Goal: Find contact information: Find contact information

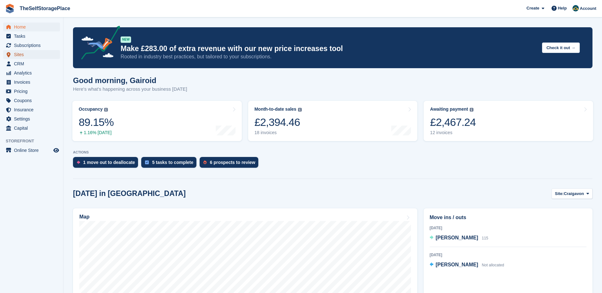
click at [22, 56] on span "Sites" at bounding box center [33, 54] width 38 height 9
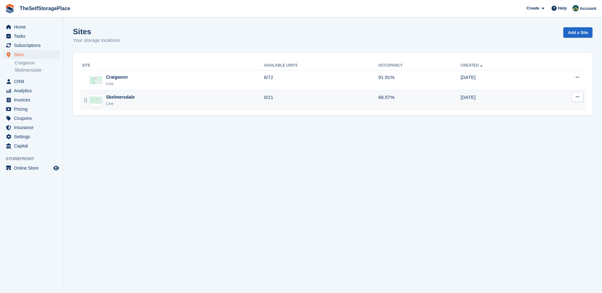
click at [118, 98] on div "Skelmersdale" at bounding box center [120, 97] width 29 height 7
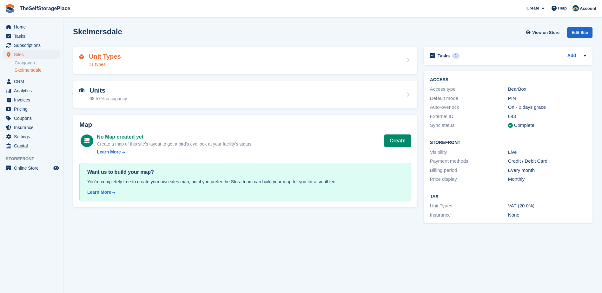
click at [191, 58] on div "Unit Types 11 types" at bounding box center [244, 60] width 331 height 15
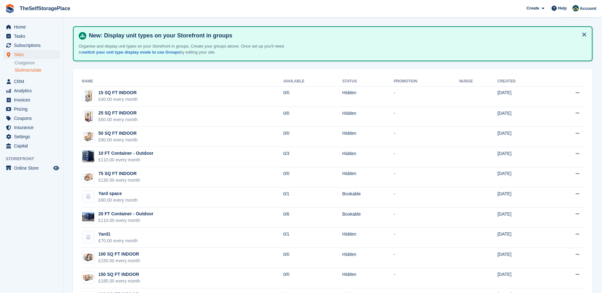
scroll to position [50, 0]
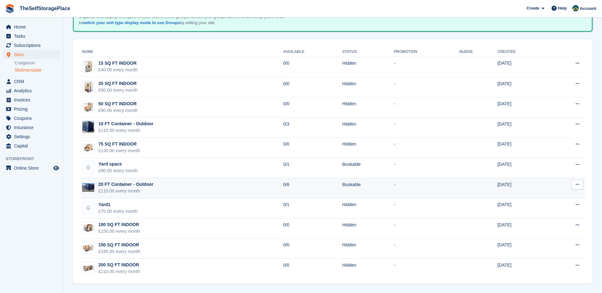
click at [167, 183] on td "20 FT Container - Outdoor £110.00 every month" at bounding box center [182, 188] width 202 height 20
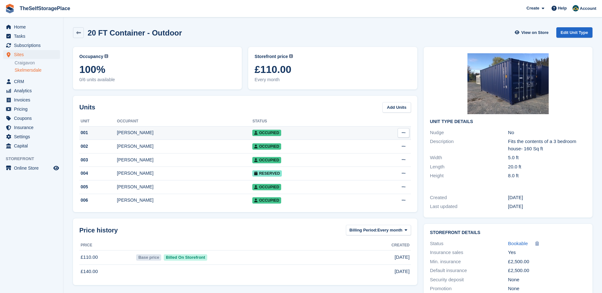
click at [124, 134] on div "[PERSON_NAME]" at bounding box center [184, 132] width 135 height 7
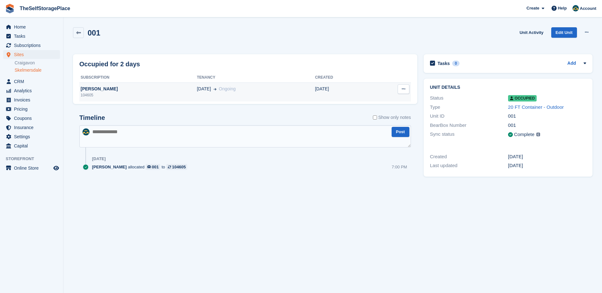
click at [114, 91] on div "Ryan Atherton" at bounding box center [137, 89] width 117 height 7
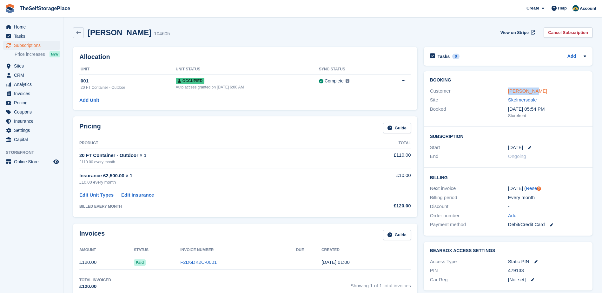
drag, startPoint x: 506, startPoint y: 93, endPoint x: 530, endPoint y: 92, distance: 23.8
click at [530, 92] on div "Customer [PERSON_NAME]" at bounding box center [508, 91] width 156 height 9
drag, startPoint x: 530, startPoint y: 92, endPoint x: 539, endPoint y: 94, distance: 9.7
click at [539, 94] on div "[PERSON_NAME]" at bounding box center [547, 91] width 78 height 7
drag, startPoint x: 540, startPoint y: 92, endPoint x: 508, endPoint y: 94, distance: 32.1
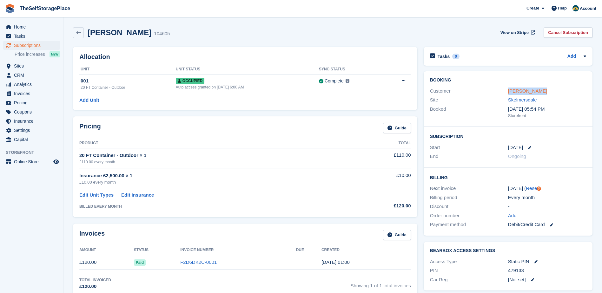
click at [508, 94] on div "Ryan Atherton" at bounding box center [547, 91] width 78 height 7
drag, startPoint x: 508, startPoint y: 94, endPoint x: 524, endPoint y: 90, distance: 16.3
copy link "[PERSON_NAME]"
click at [528, 89] on link "Ryan Atherton" at bounding box center [527, 90] width 39 height 5
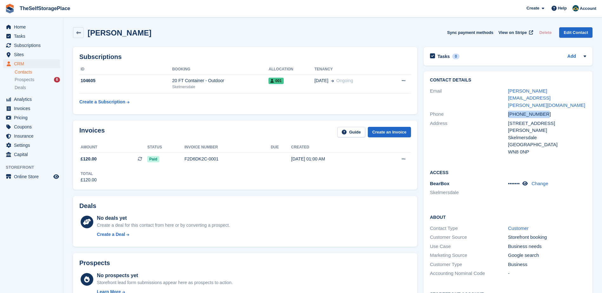
drag, startPoint x: 534, startPoint y: 101, endPoint x: 494, endPoint y: 99, distance: 40.6
click at [494, 110] on div "Phone +447835210291" at bounding box center [508, 114] width 156 height 9
drag, startPoint x: 494, startPoint y: 99, endPoint x: 521, endPoint y: 100, distance: 27.6
copy div "+447835210291"
click at [78, 33] on icon at bounding box center [78, 32] width 5 height 5
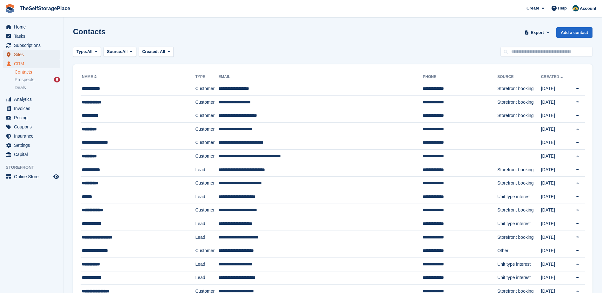
click at [22, 53] on span "Sites" at bounding box center [33, 54] width 38 height 9
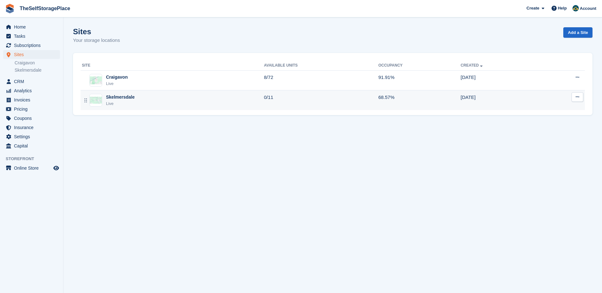
click at [125, 94] on div "Skelmersdale" at bounding box center [120, 97] width 29 height 7
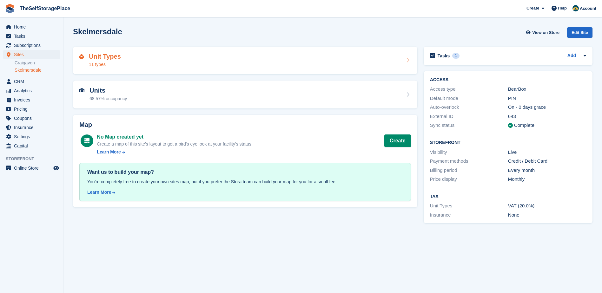
click at [145, 54] on div "Unit Types 11 types" at bounding box center [244, 60] width 331 height 15
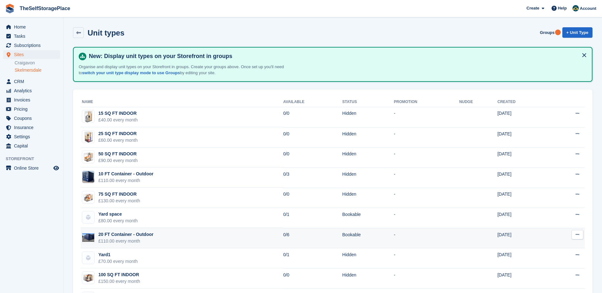
click at [122, 237] on div "20 FT Container - Outdoor" at bounding box center [125, 234] width 55 height 7
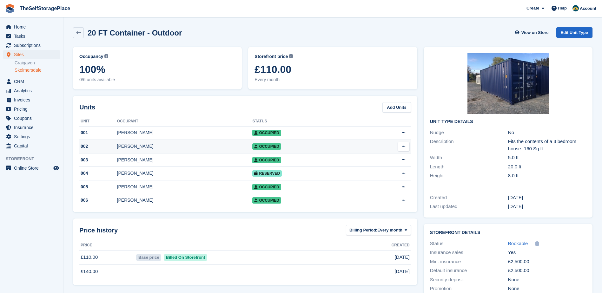
click at [130, 143] on div "[PERSON_NAME]" at bounding box center [184, 146] width 135 height 7
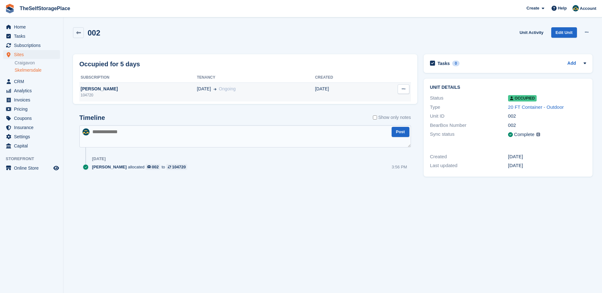
click at [107, 91] on div "[PERSON_NAME]" at bounding box center [137, 89] width 117 height 7
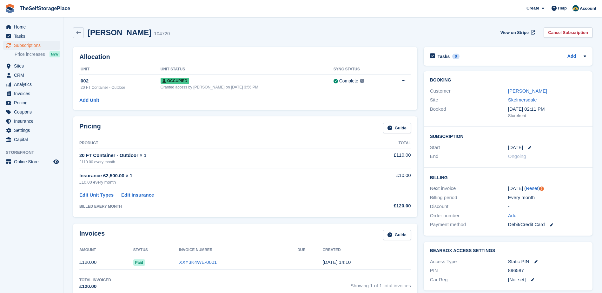
drag, startPoint x: 515, startPoint y: 90, endPoint x: 494, endPoint y: 92, distance: 21.0
click at [515, 90] on link "[PERSON_NAME]" at bounding box center [527, 90] width 39 height 5
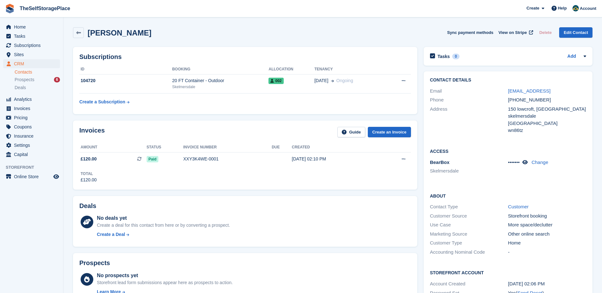
click at [122, 31] on h2 "[PERSON_NAME]" at bounding box center [120, 33] width 64 height 9
drag, startPoint x: 547, startPoint y: 102, endPoint x: 507, endPoint y: 104, distance: 40.0
click at [507, 104] on div "Phone [PHONE_NUMBER]" at bounding box center [508, 99] width 156 height 9
drag, startPoint x: 507, startPoint y: 104, endPoint x: 510, endPoint y: 101, distance: 4.1
copy div "+447872930831"
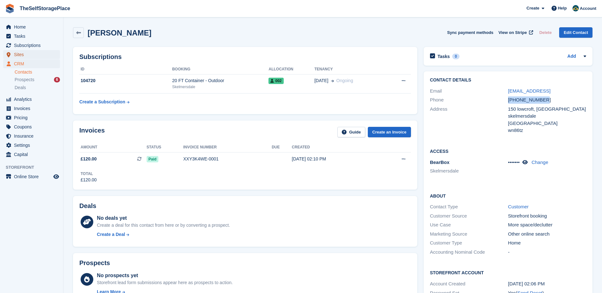
click at [29, 54] on span "Sites" at bounding box center [33, 54] width 38 height 9
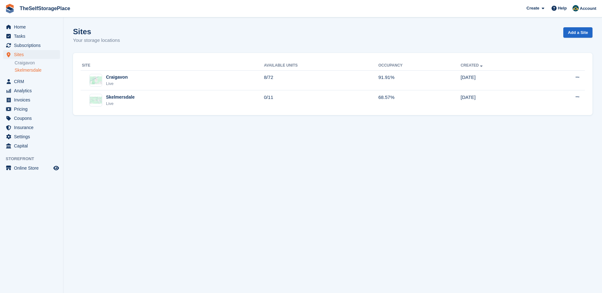
click at [36, 71] on link "Skelmersdale" at bounding box center [37, 70] width 45 height 6
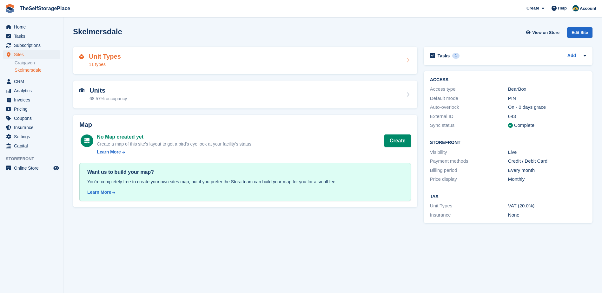
click at [137, 57] on div "Unit Types 11 types" at bounding box center [244, 60] width 331 height 15
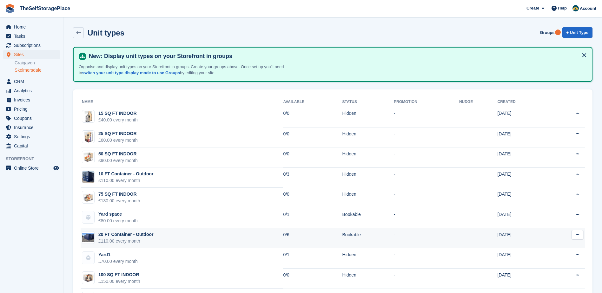
click at [126, 235] on div "20 FT Container - Outdoor" at bounding box center [125, 234] width 55 height 7
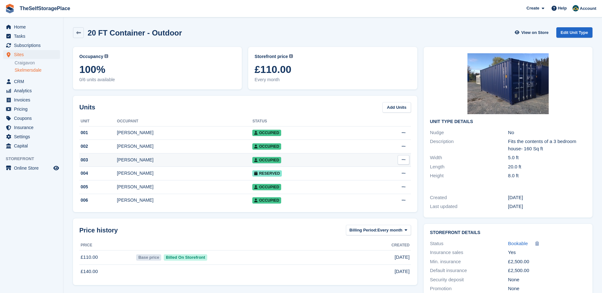
click at [142, 163] on div "[PERSON_NAME]" at bounding box center [184, 160] width 135 height 7
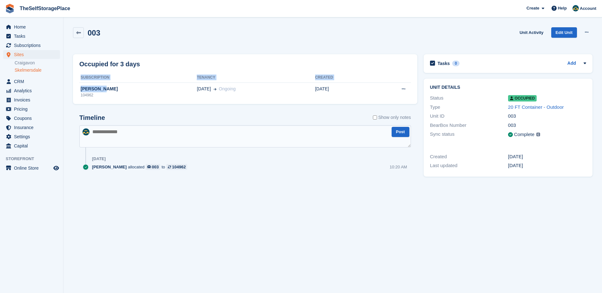
drag, startPoint x: 107, startPoint y: 90, endPoint x: 79, endPoint y: 89, distance: 28.2
click at [79, 89] on div "Occupied for 3 days Subscription Tenancy Created Lee coupe 104962 01 Sep Ongoin…" at bounding box center [245, 79] width 344 height 50
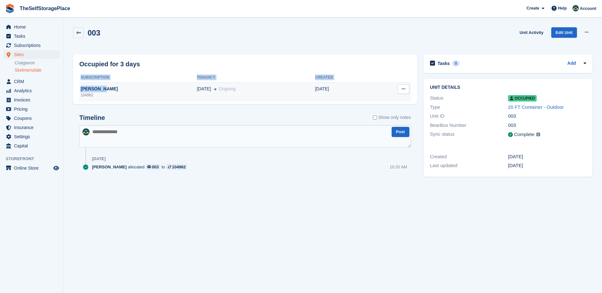
drag, startPoint x: 79, startPoint y: 89, endPoint x: 94, endPoint y: 89, distance: 15.6
copy div "Subscription Tenancy Created Lee coupe"
click at [94, 89] on div "Lee coupe" at bounding box center [137, 89] width 117 height 7
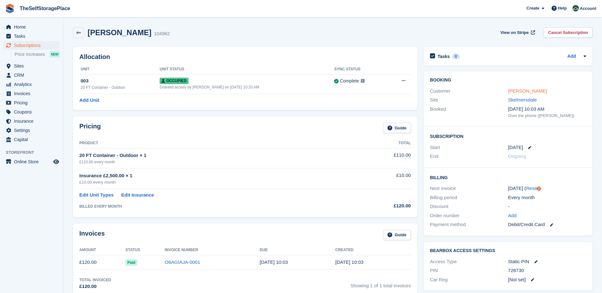
click at [517, 89] on link "Lee coupe" at bounding box center [527, 90] width 39 height 5
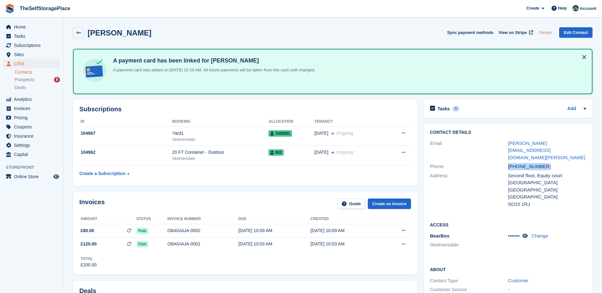
drag, startPoint x: 545, startPoint y: 161, endPoint x: 507, endPoint y: 162, distance: 38.4
click at [507, 162] on div "Phone +447544435485" at bounding box center [508, 166] width 156 height 9
drag, startPoint x: 507, startPoint y: 162, endPoint x: 513, endPoint y: 160, distance: 6.6
copy div "+447544435485"
click at [82, 34] on link at bounding box center [78, 32] width 11 height 11
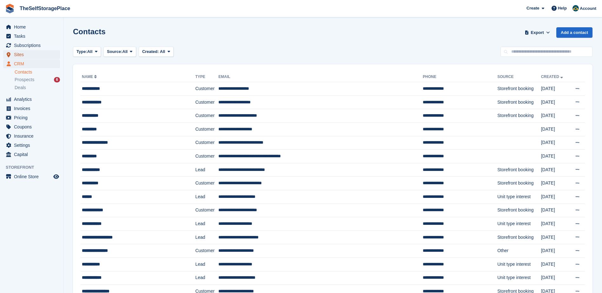
click at [27, 56] on span "Sites" at bounding box center [33, 54] width 38 height 9
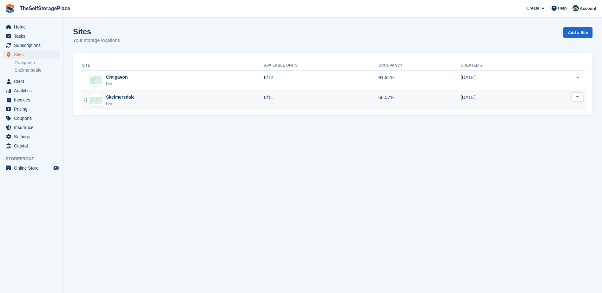
click at [135, 95] on div "Skelmersdale Live" at bounding box center [173, 100] width 182 height 13
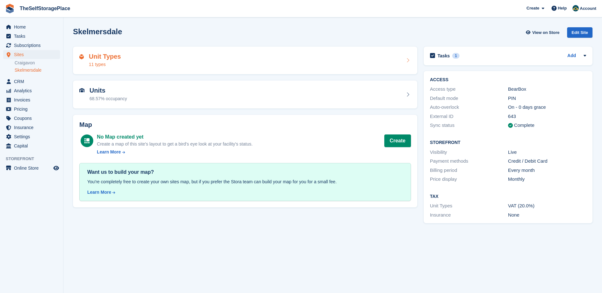
click at [124, 63] on div "Unit Types 11 types" at bounding box center [244, 60] width 331 height 15
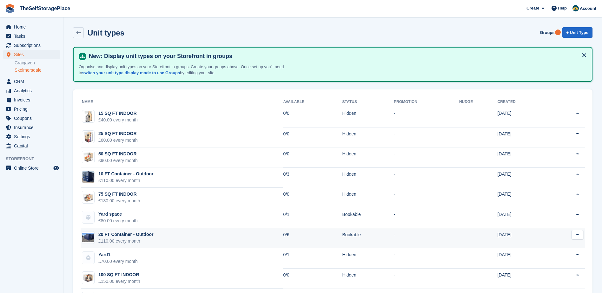
click at [126, 234] on div "20 FT Container - Outdoor" at bounding box center [125, 234] width 55 height 7
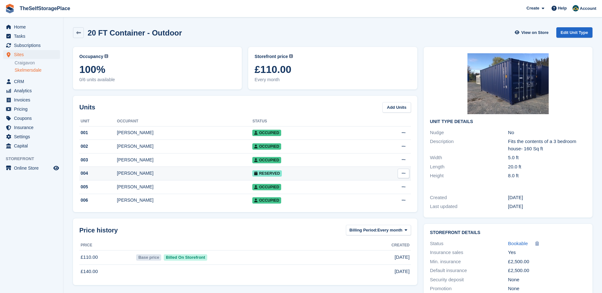
click at [132, 175] on div "[PERSON_NAME]" at bounding box center [184, 173] width 135 height 7
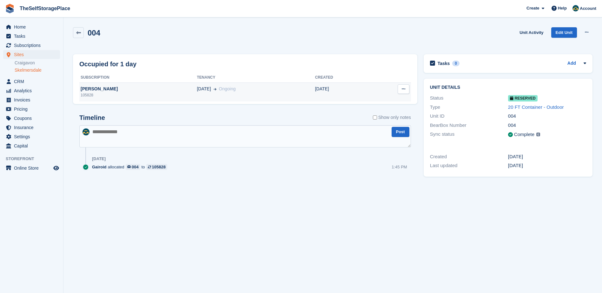
click at [101, 88] on div "[PERSON_NAME]" at bounding box center [137, 89] width 117 height 7
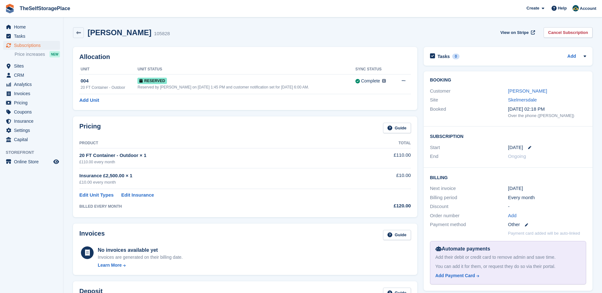
drag, startPoint x: 557, startPoint y: 91, endPoint x: 503, endPoint y: 89, distance: 54.9
click at [503, 89] on div "Customer Stacey Whittaker" at bounding box center [508, 91] width 156 height 9
drag, startPoint x: 503, startPoint y: 89, endPoint x: 521, endPoint y: 90, distance: 18.4
copy div "[PERSON_NAME]"
click at [522, 92] on link "Stacey Whittaker" at bounding box center [527, 90] width 39 height 5
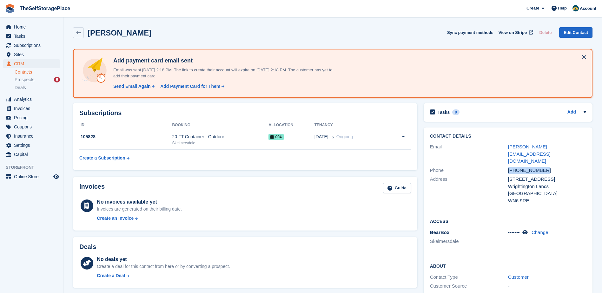
drag, startPoint x: 550, startPoint y: 158, endPoint x: 491, endPoint y: 154, distance: 58.4
click at [491, 166] on div "Phone +447944925432" at bounding box center [508, 170] width 156 height 9
drag, startPoint x: 491, startPoint y: 154, endPoint x: 514, endPoint y: 156, distance: 22.9
copy div "+447944925432"
click at [29, 54] on span "Sites" at bounding box center [33, 54] width 38 height 9
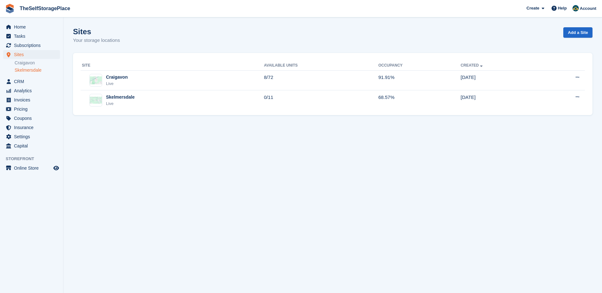
click at [31, 69] on link "Skelmersdale" at bounding box center [37, 70] width 45 height 6
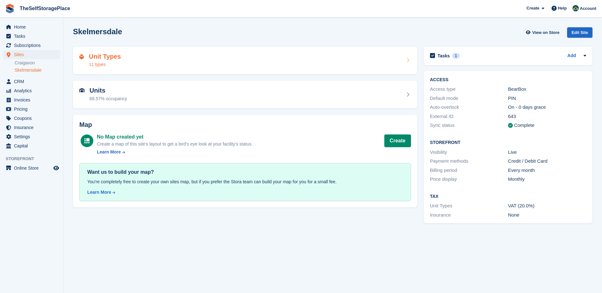
click at [132, 56] on div "Unit Types 11 types" at bounding box center [244, 60] width 331 height 15
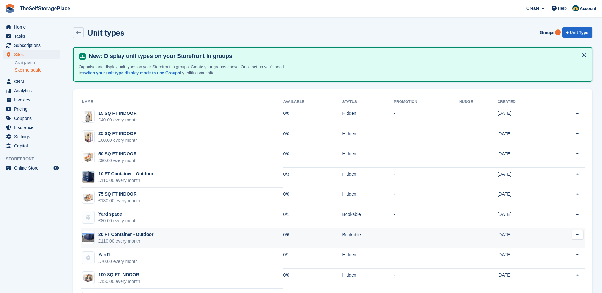
click at [137, 236] on div "20 FT Container - Outdoor" at bounding box center [125, 234] width 55 height 7
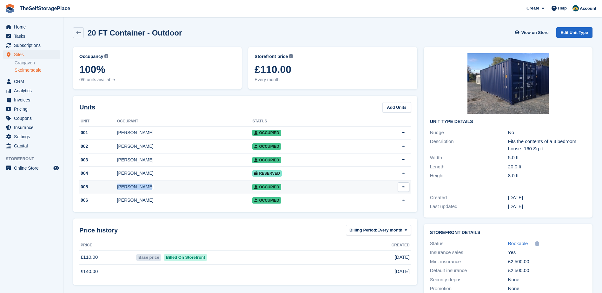
drag, startPoint x: 160, startPoint y: 189, endPoint x: 120, endPoint y: 188, distance: 40.6
click at [120, 188] on div "[PERSON_NAME]" at bounding box center [184, 187] width 135 height 7
drag, startPoint x: 120, startPoint y: 188, endPoint x: 126, endPoint y: 188, distance: 6.0
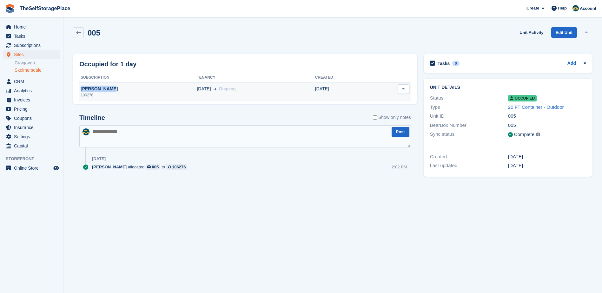
drag, startPoint x: 0, startPoint y: 0, endPoint x: 80, endPoint y: 90, distance: 120.6
click at [80, 90] on div "[PERSON_NAME]" at bounding box center [137, 89] width 117 height 7
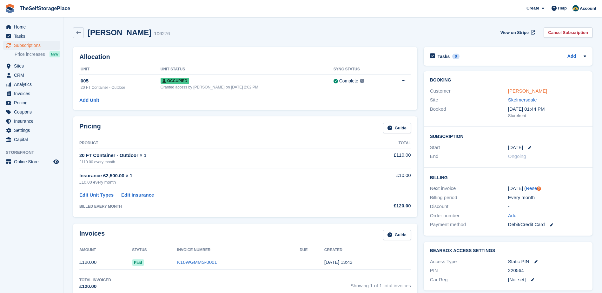
click at [509, 93] on link "[PERSON_NAME]" at bounding box center [527, 90] width 39 height 5
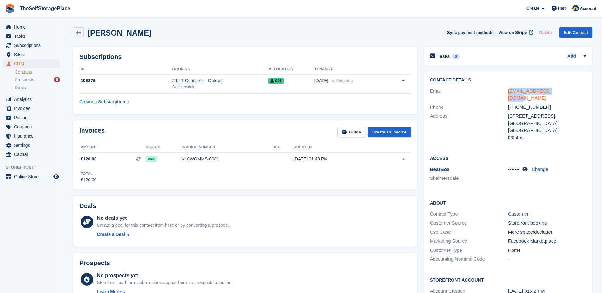
drag, startPoint x: 560, startPoint y: 91, endPoint x: 511, endPoint y: 92, distance: 48.2
click at [511, 92] on div "[EMAIL_ADDRESS][DOMAIN_NAME]" at bounding box center [547, 95] width 78 height 14
drag, startPoint x: 511, startPoint y: 92, endPoint x: 510, endPoint y: 100, distance: 8.5
click at [510, 104] on div "[PHONE_NUMBER]" at bounding box center [547, 107] width 78 height 7
drag, startPoint x: 510, startPoint y: 100, endPoint x: 520, endPoint y: 100, distance: 10.5
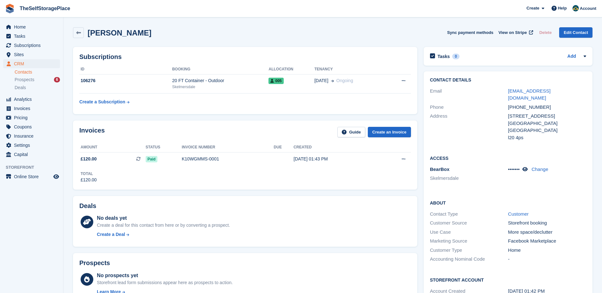
drag, startPoint x: 520, startPoint y: 100, endPoint x: 503, endPoint y: 99, distance: 16.9
click at [491, 104] on div "Phone" at bounding box center [469, 107] width 78 height 7
drag, startPoint x: 506, startPoint y: 99, endPoint x: 544, endPoint y: 99, distance: 38.1
click at [544, 103] on div "Phone +447367111047" at bounding box center [508, 107] width 156 height 9
drag, startPoint x: 544, startPoint y: 99, endPoint x: 535, endPoint y: 100, distance: 9.3
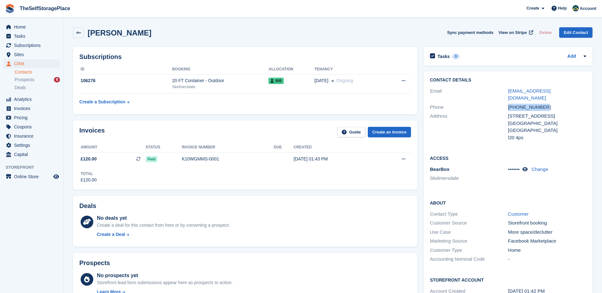
copy div "+447367111047"
click at [80, 33] on icon at bounding box center [78, 32] width 5 height 5
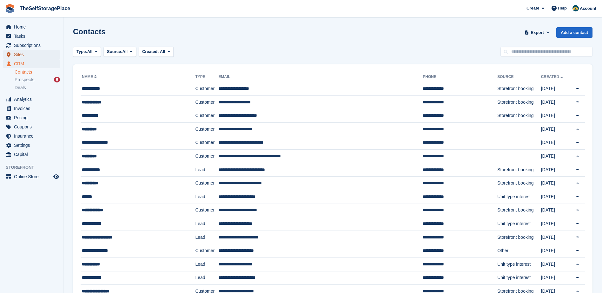
click at [22, 55] on span "Sites" at bounding box center [33, 54] width 38 height 9
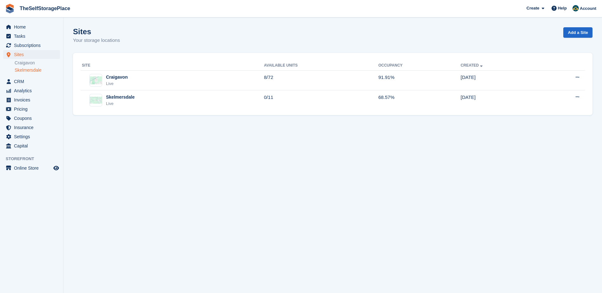
click at [31, 69] on link "Skelmersdale" at bounding box center [37, 70] width 45 height 6
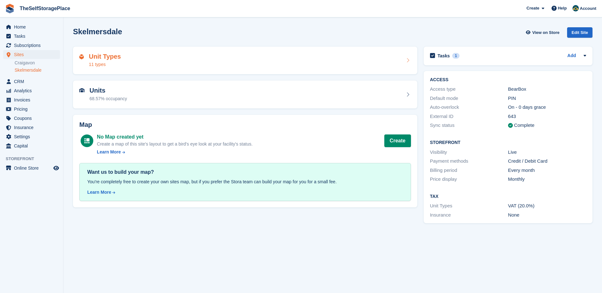
click at [112, 64] on div "11 types" at bounding box center [105, 64] width 32 height 7
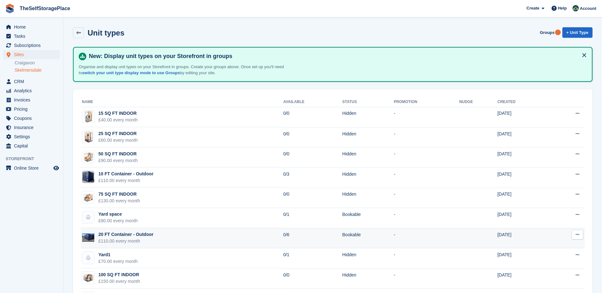
click at [123, 234] on div "20 FT Container - Outdoor" at bounding box center [125, 234] width 55 height 7
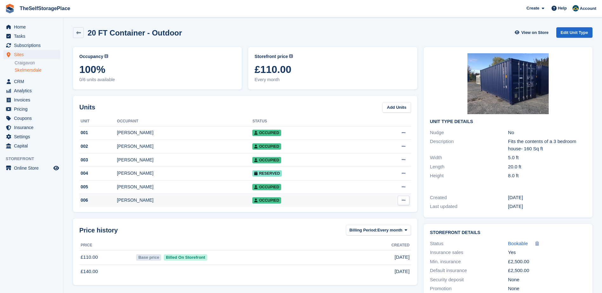
click at [126, 203] on div "[PERSON_NAME]" at bounding box center [184, 200] width 135 height 7
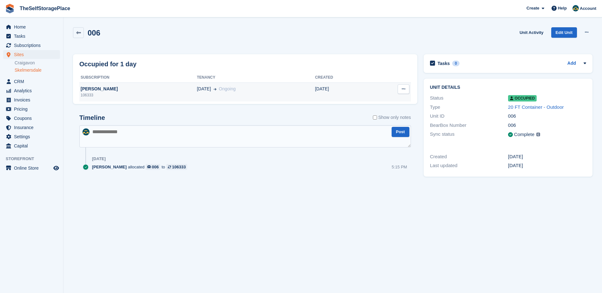
click at [93, 89] on div "[PERSON_NAME]" at bounding box center [137, 89] width 117 height 7
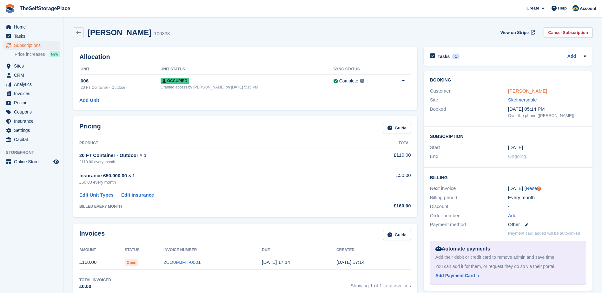
click at [515, 89] on link "[PERSON_NAME]" at bounding box center [527, 90] width 39 height 5
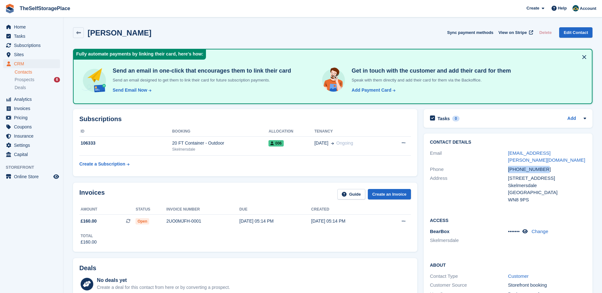
drag, startPoint x: 542, startPoint y: 163, endPoint x: 509, endPoint y: 165, distance: 33.3
click at [509, 166] on div "[PHONE_NUMBER]" at bounding box center [547, 169] width 78 height 7
drag, startPoint x: 509, startPoint y: 165, endPoint x: 512, endPoint y: 160, distance: 6.6
copy div "+447858373284"
click at [21, 54] on span "Sites" at bounding box center [33, 54] width 38 height 9
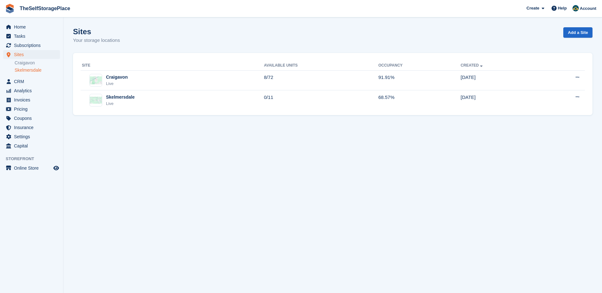
click at [43, 70] on link "Skelmersdale" at bounding box center [37, 70] width 45 height 6
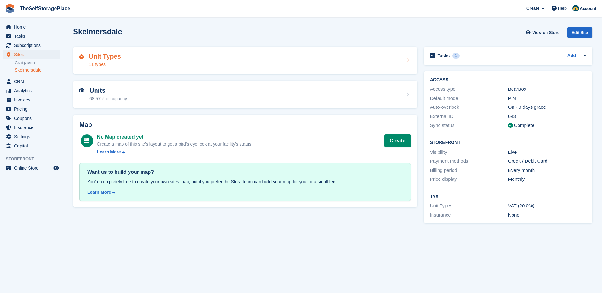
click at [142, 66] on div "Unit Types 11 types" at bounding box center [244, 60] width 331 height 15
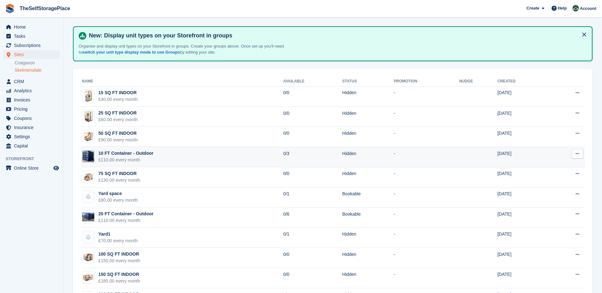
scroll to position [32, 0]
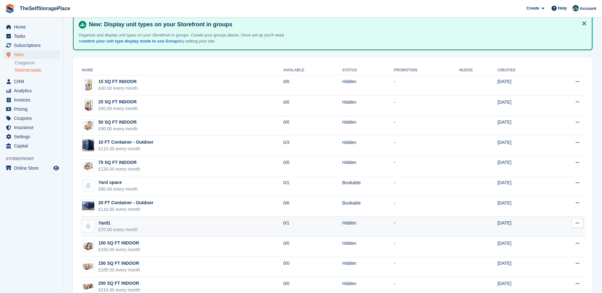
click at [110, 227] on div "£70.00 every month" at bounding box center [117, 229] width 39 height 7
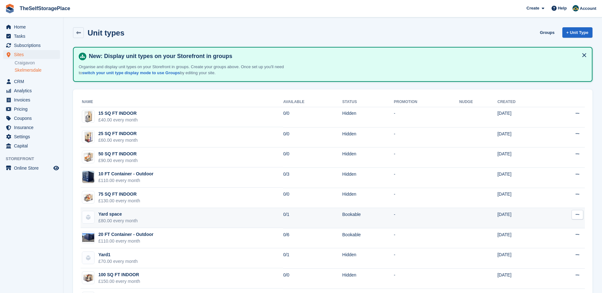
scroll to position [32, 0]
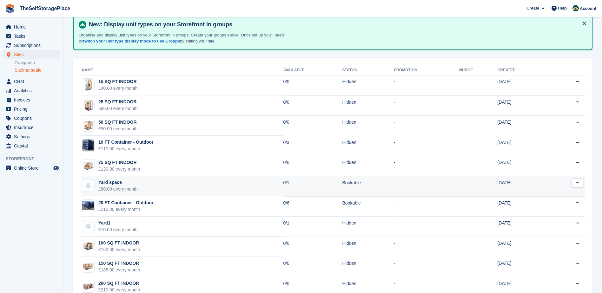
click at [124, 184] on div "Yard space" at bounding box center [117, 182] width 39 height 7
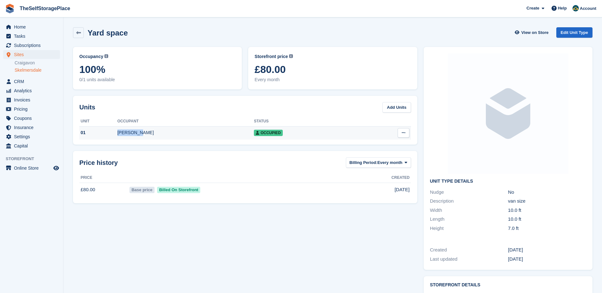
drag, startPoint x: 155, startPoint y: 133, endPoint x: 124, endPoint y: 130, distance: 31.3
click at [124, 130] on tr "01 Ryan winn Occupied Edit unit Delete unit This unit can't be deleted as it ha…" at bounding box center [244, 132] width 331 height 13
drag, startPoint x: 124, startPoint y: 130, endPoint x: 133, endPoint y: 133, distance: 8.7
copy tr "[PERSON_NAME]"
click at [140, 138] on td "[PERSON_NAME]" at bounding box center [185, 132] width 137 height 13
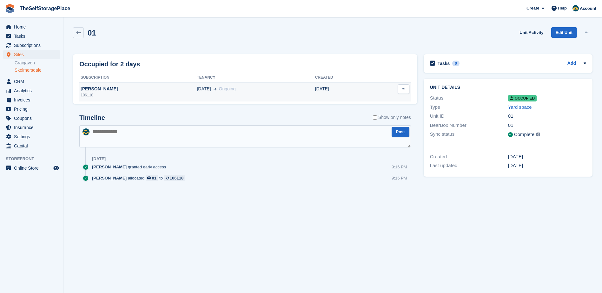
click at [91, 88] on div "[PERSON_NAME]" at bounding box center [137, 89] width 117 height 7
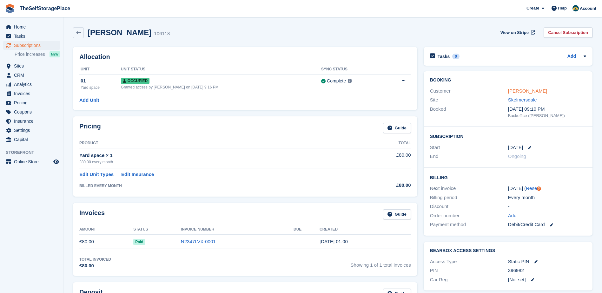
click at [517, 90] on link "[PERSON_NAME]" at bounding box center [527, 90] width 39 height 5
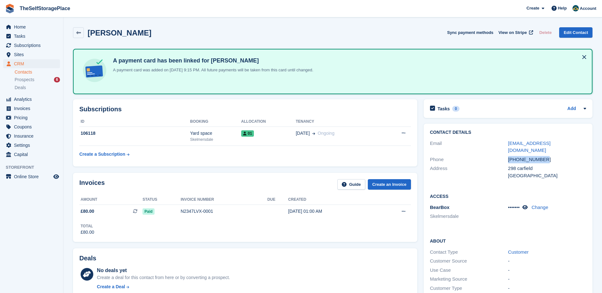
drag, startPoint x: 550, startPoint y: 152, endPoint x: 504, endPoint y: 153, distance: 45.7
click at [504, 155] on div "Phone [PHONE_NUMBER]" at bounding box center [508, 159] width 156 height 9
drag, startPoint x: 504, startPoint y: 153, endPoint x: 514, endPoint y: 151, distance: 10.1
copy div "[PHONE_NUMBER]"
